Goal: Complete application form: Complete application form

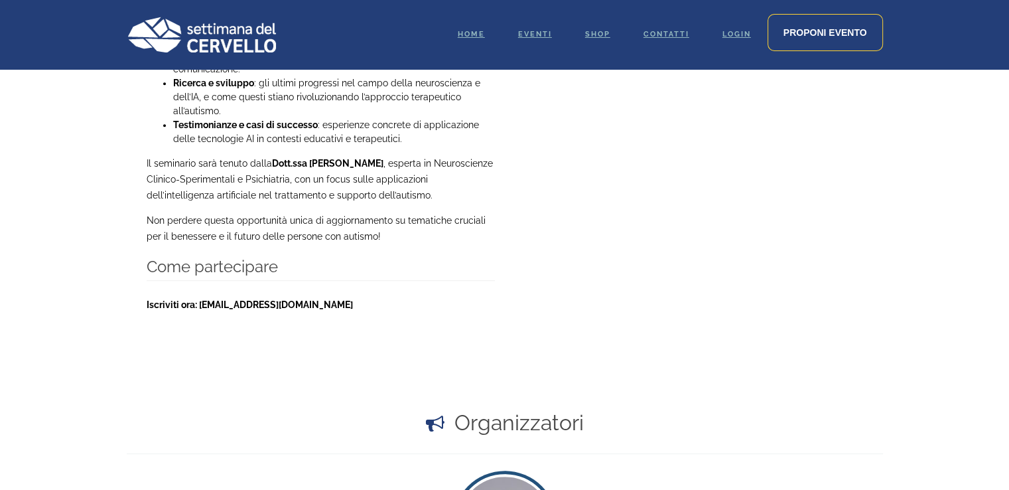
scroll to position [847, 0]
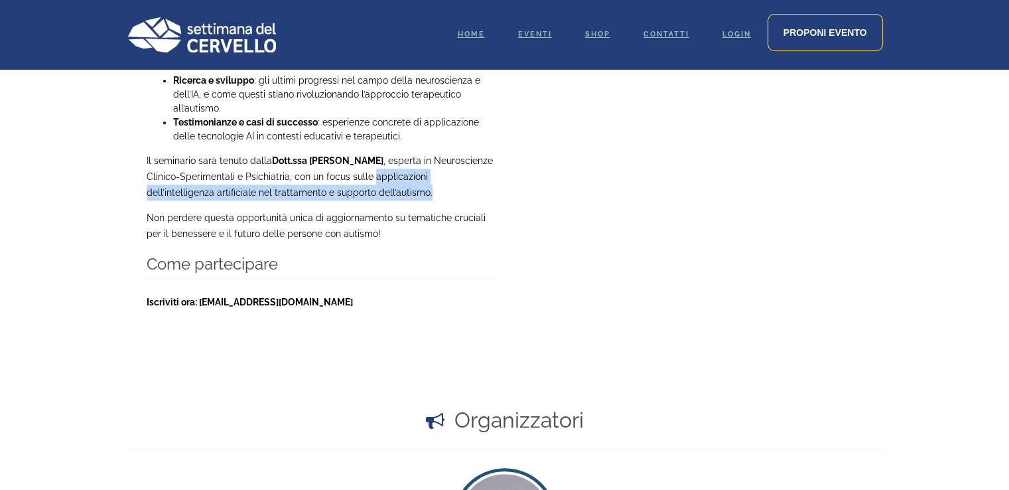
drag, startPoint x: 388, startPoint y: 194, endPoint x: 374, endPoint y: 177, distance: 22.6
click at [374, 177] on p "Il seminario sarà tenuto dalla Dott.ssa Alda Isaraj , esperta in Neuroscienze C…" at bounding box center [321, 177] width 348 height 48
copy p "applicazioni dell’intelligenza artificiale nel trattamento e supporto dell’auti…"
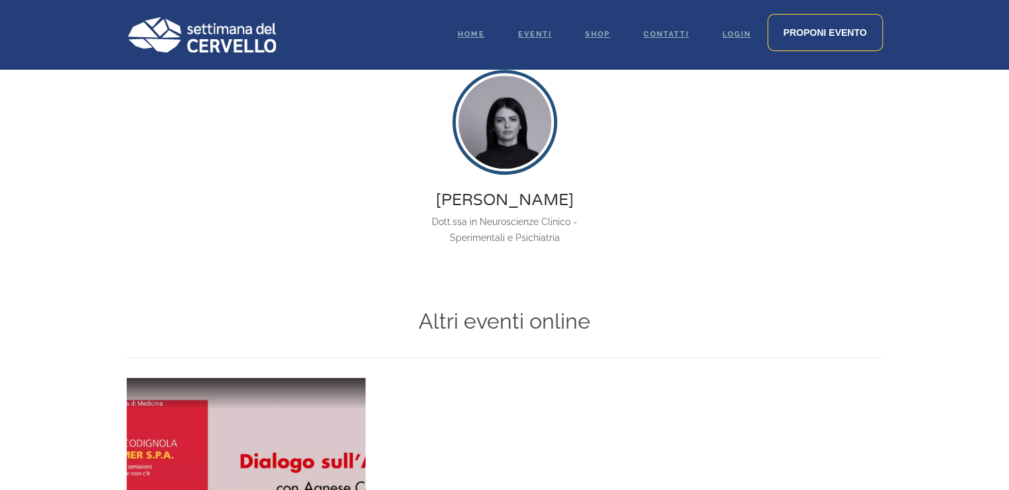
scroll to position [847, 0]
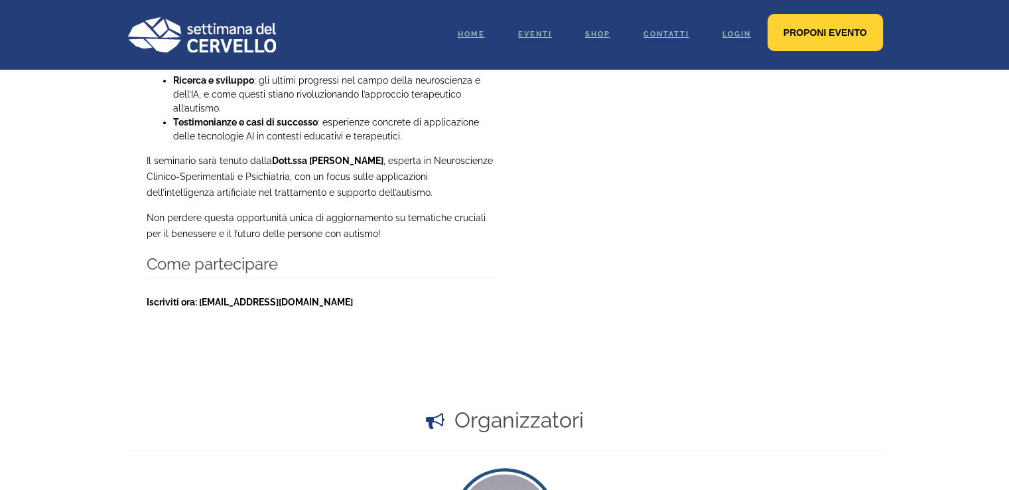
click at [823, 35] on span "Proponi evento" at bounding box center [826, 32] width 84 height 11
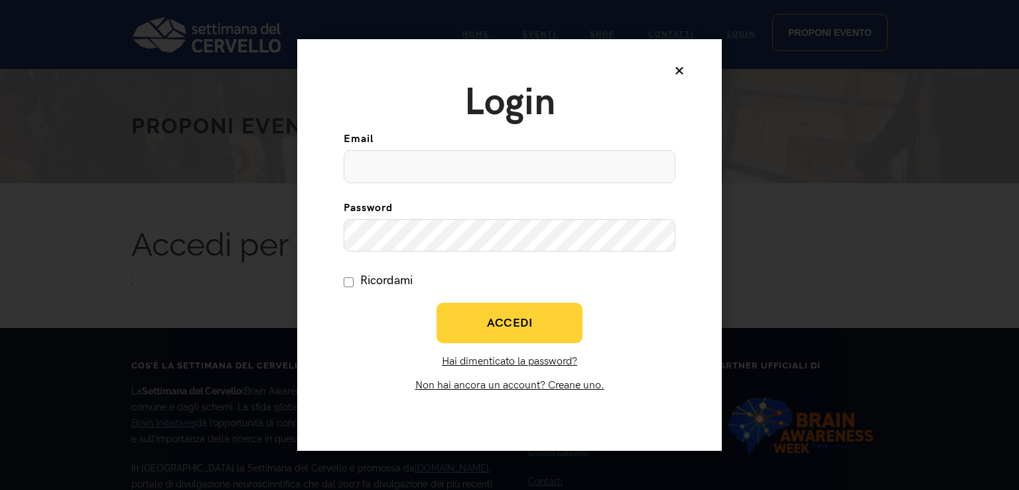
click at [491, 385] on link "Non hai ancora un account? Creane uno." at bounding box center [509, 385] width 189 height 13
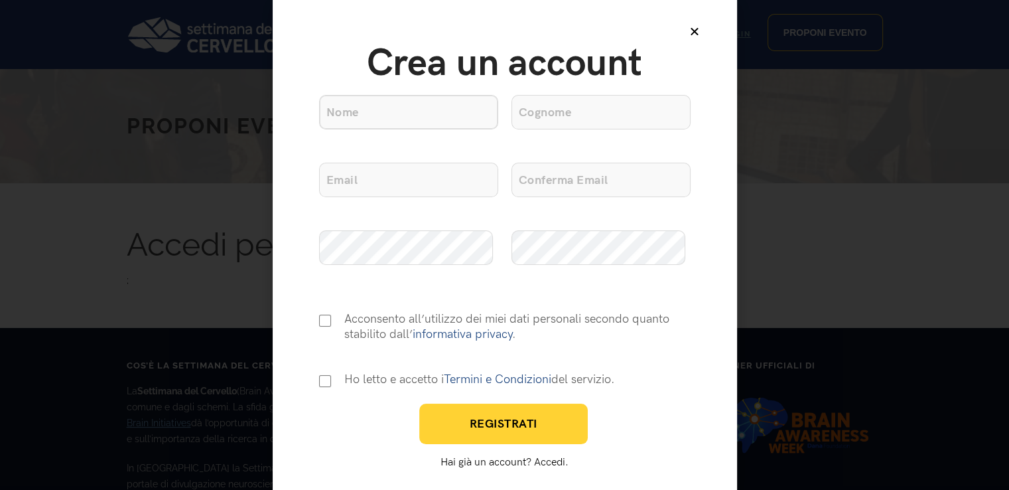
click at [405, 105] on input "Nome" at bounding box center [408, 112] width 179 height 34
type input "edvaldo"
type input "begotaraj"
drag, startPoint x: 449, startPoint y: 180, endPoint x: 285, endPoint y: 184, distance: 164.6
click at [285, 184] on div "Crea un account Nome edvaldo Cognome begotaraj Email e.begotaraj@lumsa.it Confe…" at bounding box center [505, 245] width 464 height 490
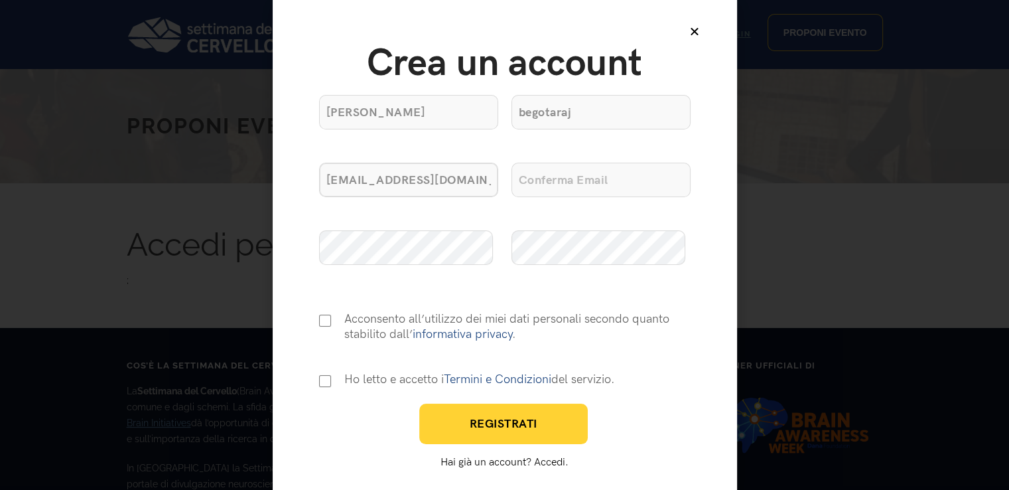
type input "[EMAIL_ADDRESS][DOMAIN_NAME]"
click at [564, 179] on input "Conferma Email" at bounding box center [600, 180] width 179 height 34
paste input "[EMAIL_ADDRESS][DOMAIN_NAME]"
type input "[EMAIL_ADDRESS][DOMAIN_NAME]"
click at [325, 318] on input "Consenso Privacy" at bounding box center [325, 320] width 13 height 13
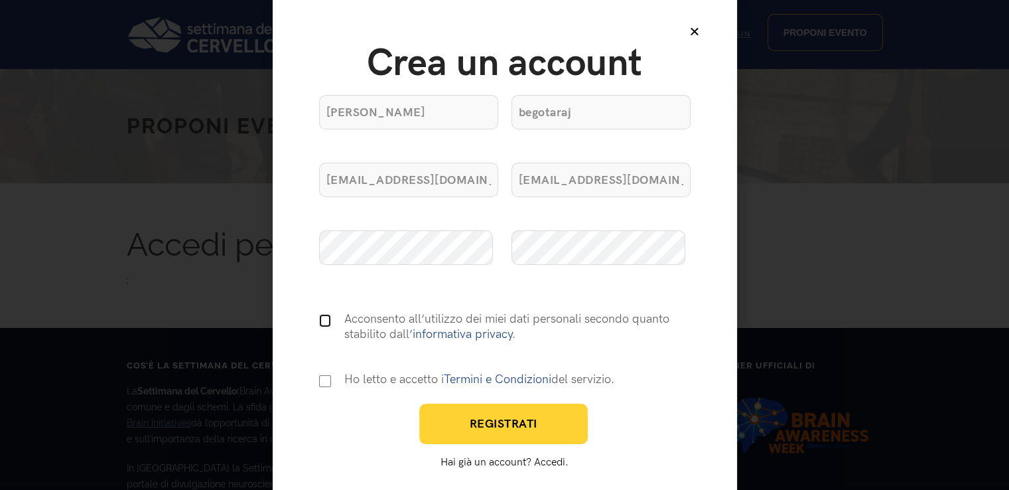
checkbox input "true"
click at [322, 383] on input "Consenso T&C" at bounding box center [325, 380] width 12 height 13
checkbox input "true"
click at [512, 409] on button "Registrati" at bounding box center [503, 423] width 169 height 40
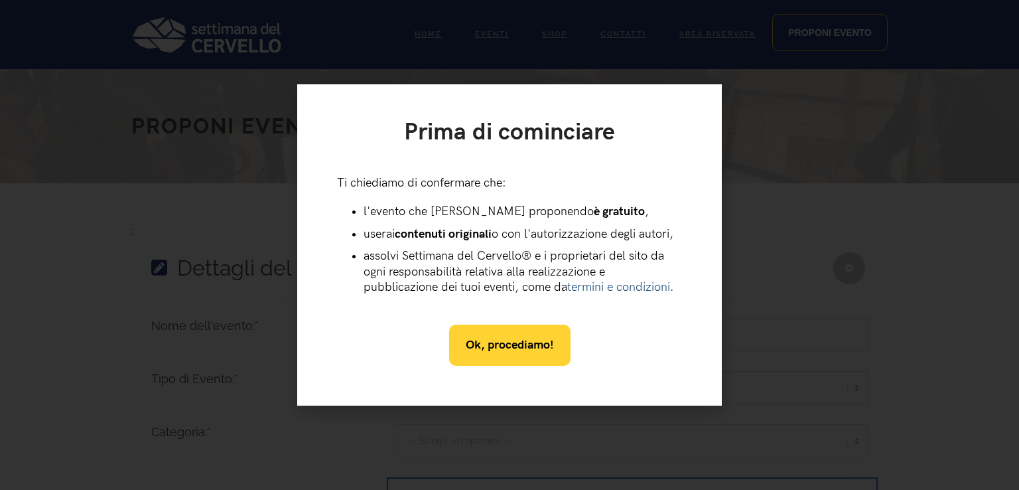
click at [513, 338] on span "Ok, procediamo!" at bounding box center [510, 344] width 88 height 15
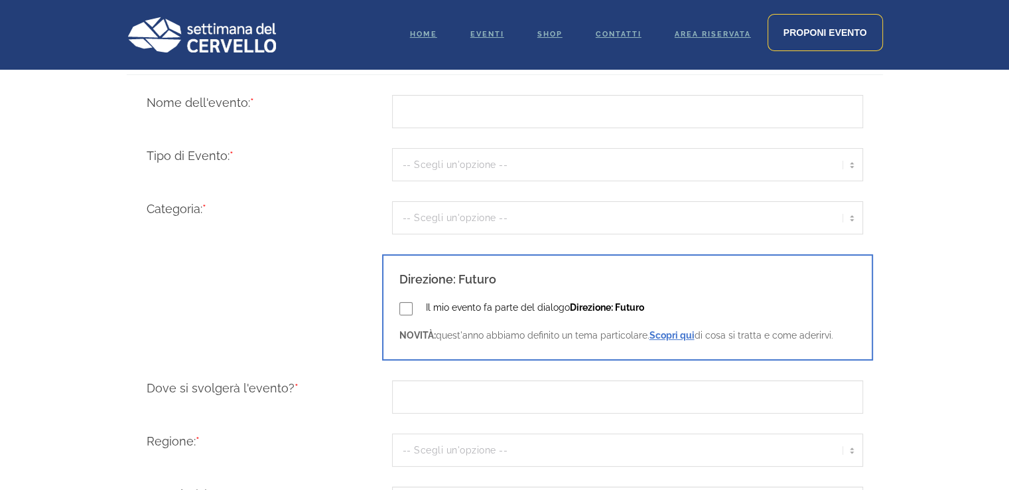
scroll to position [238, 0]
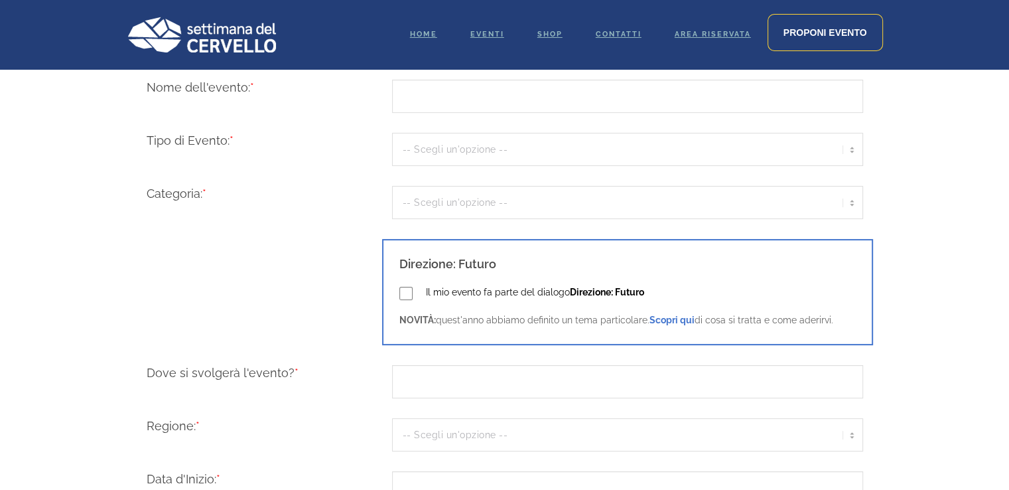
click at [677, 319] on link "Scopri qui" at bounding box center [671, 319] width 45 height 11
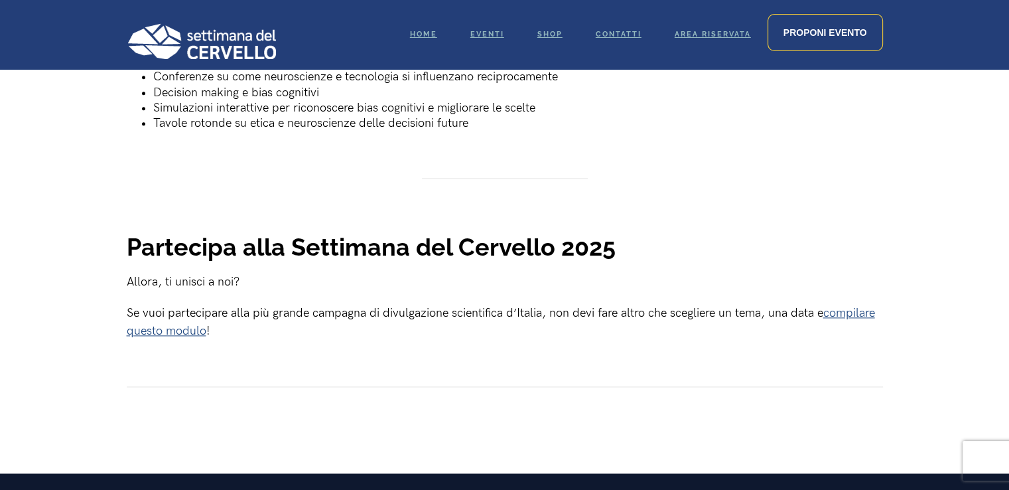
scroll to position [1708, 0]
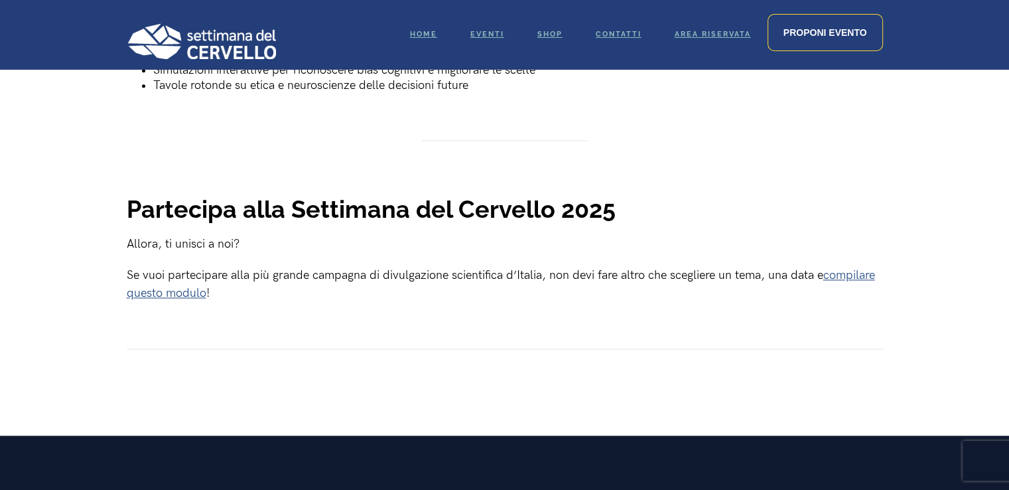
click at [833, 269] on link "compilare questo modulo" at bounding box center [501, 284] width 748 height 32
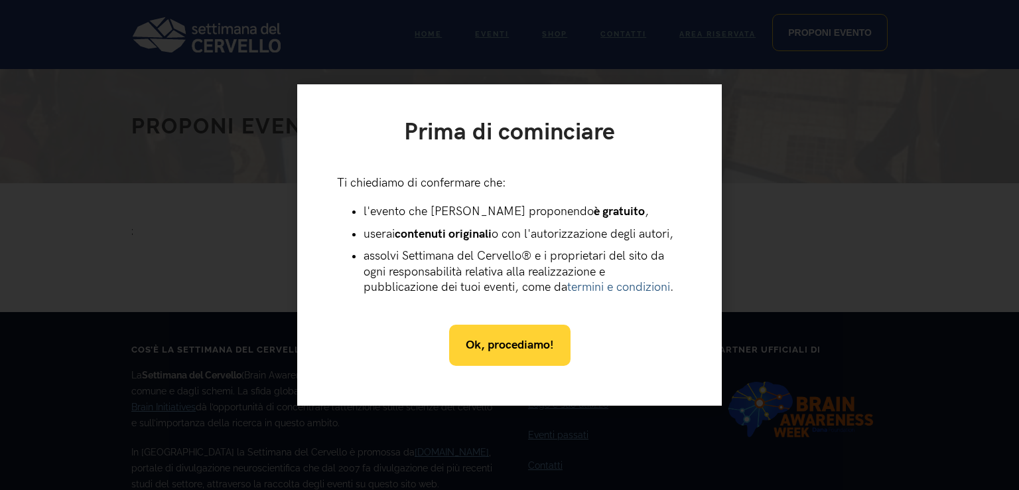
click at [504, 338] on span "Ok, procediamo!" at bounding box center [510, 344] width 88 height 15
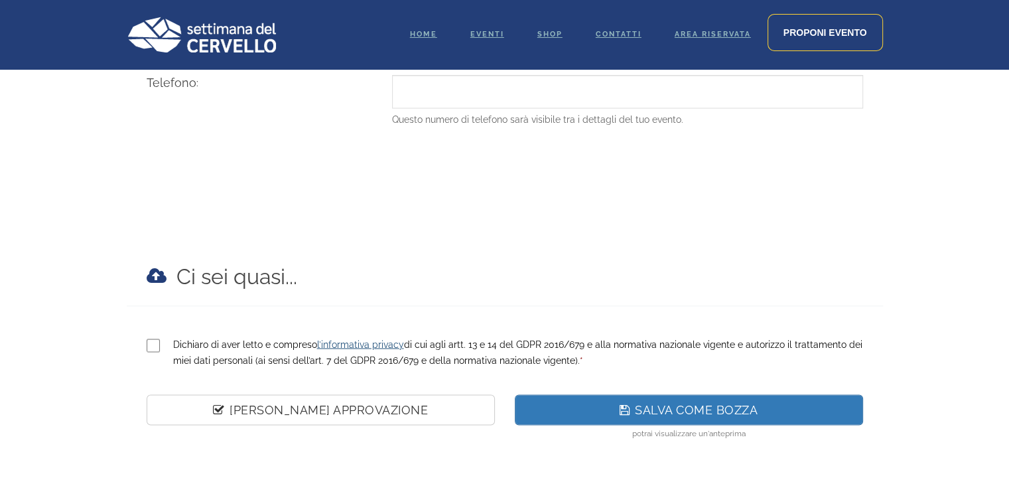
scroll to position [2375, 0]
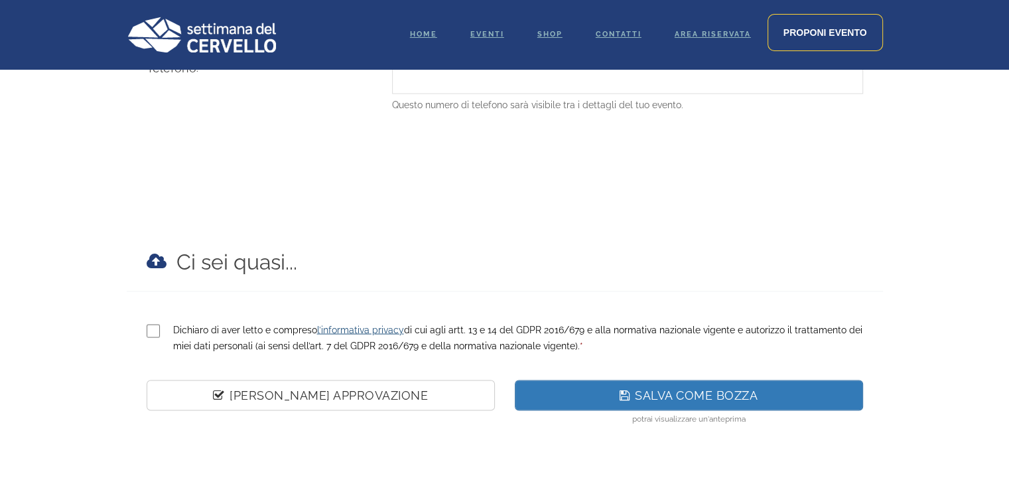
click at [226, 38] on img at bounding box center [201, 35] width 149 height 36
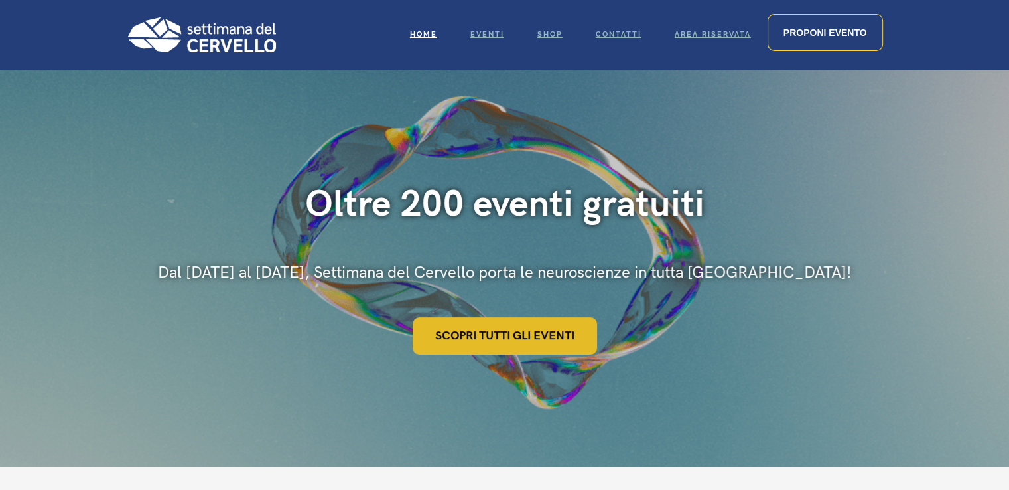
click at [531, 337] on link "Scopri tutti gli eventi" at bounding box center [505, 335] width 184 height 37
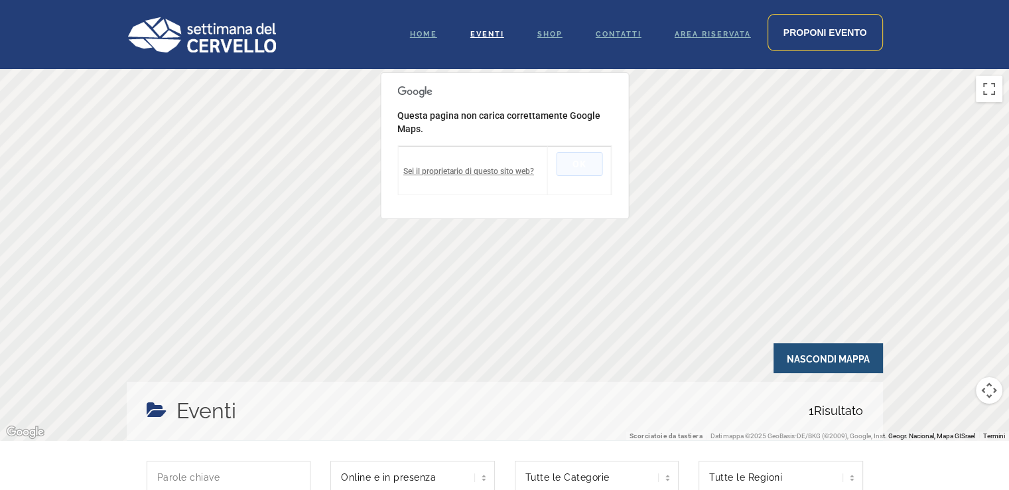
click at [576, 157] on button "OK" at bounding box center [579, 164] width 46 height 24
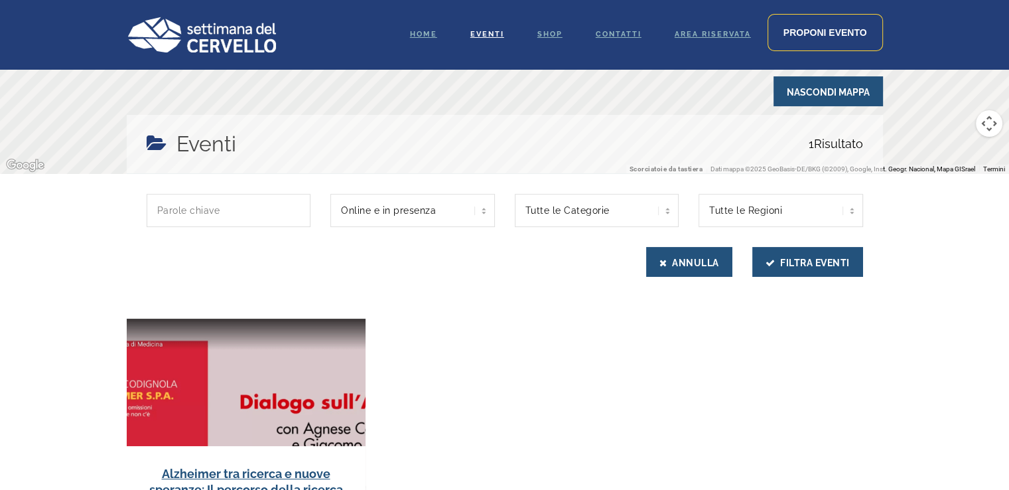
scroll to position [249, 0]
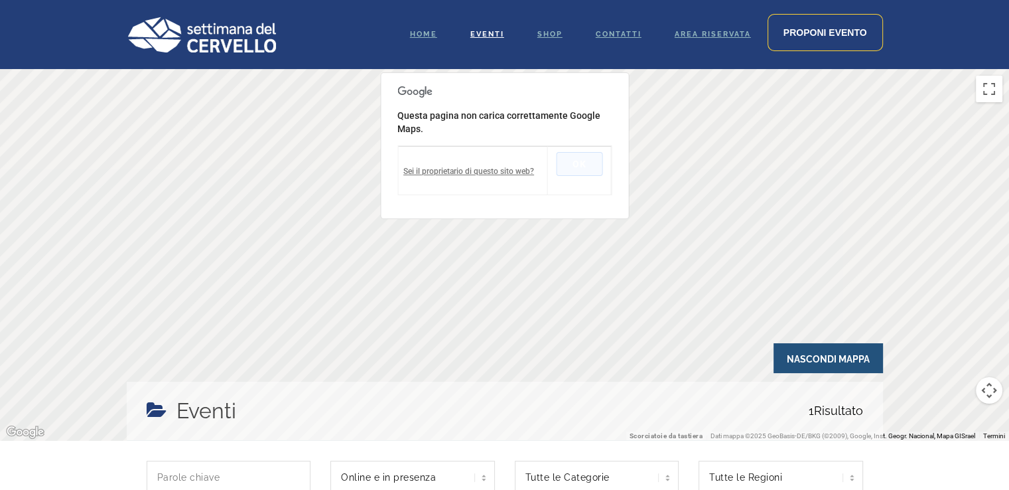
click at [584, 160] on button "OK" at bounding box center [579, 164] width 46 height 24
